Goal: Transaction & Acquisition: Purchase product/service

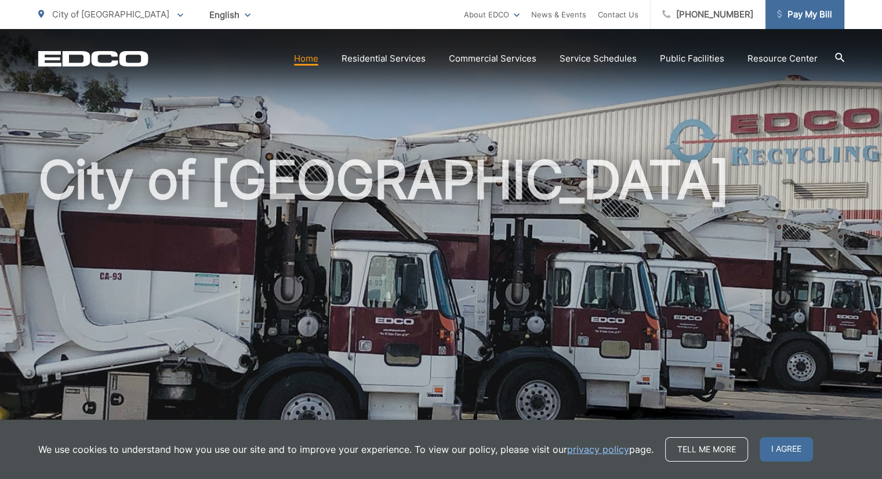
click at [802, 12] on span "Pay My Bill" at bounding box center [804, 15] width 55 height 14
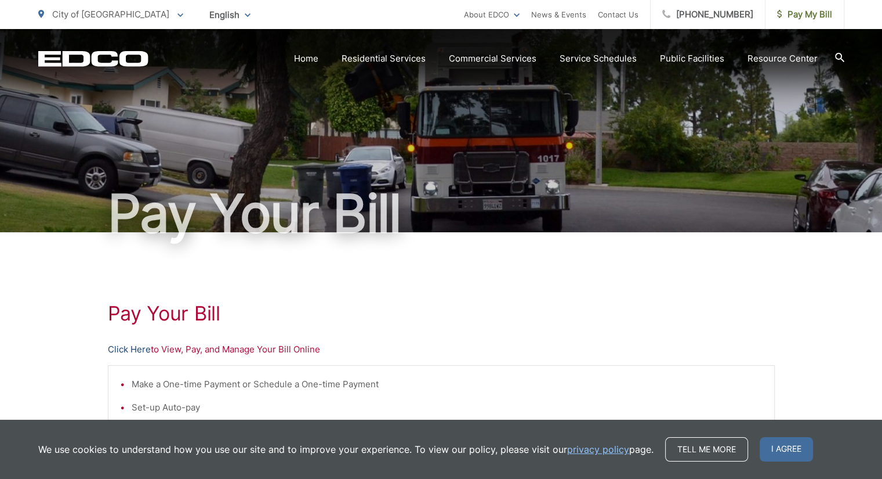
click at [138, 349] on link "Click Here" at bounding box center [129, 349] width 43 height 14
